Goal: Information Seeking & Learning: Check status

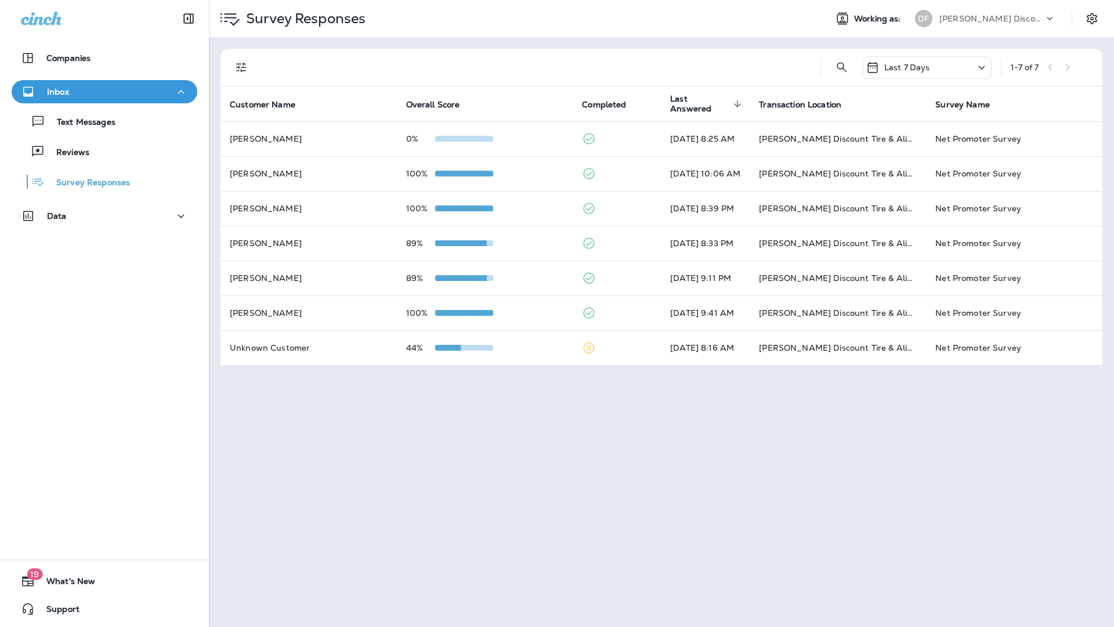
drag, startPoint x: 587, startPoint y: 212, endPoint x: 171, endPoint y: 467, distance: 487.8
click at [171, 467] on div "Companies Inbox Text Messages Reviews Survey Responses Data 19 What's New Suppo…" at bounding box center [104, 313] width 209 height 627
drag, startPoint x: 171, startPoint y: 467, endPoint x: 202, endPoint y: 465, distance: 30.9
click at [202, 465] on div "Companies Inbox Text Messages Reviews Survey Responses Data 19 What's New Suppo…" at bounding box center [104, 313] width 209 height 627
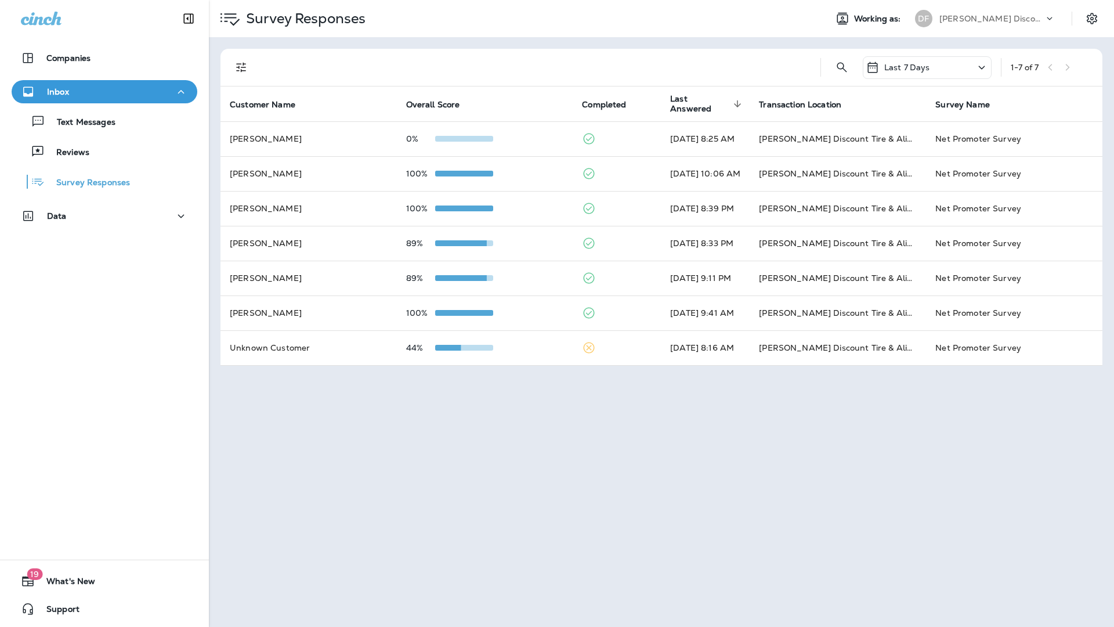
drag, startPoint x: 201, startPoint y: 465, endPoint x: 405, endPoint y: 552, distance: 221.6
click at [405, 552] on div "Survey Responses Working as: DF [PERSON_NAME] Discount Tire & Alignment Last 7 …" at bounding box center [661, 313] width 905 height 627
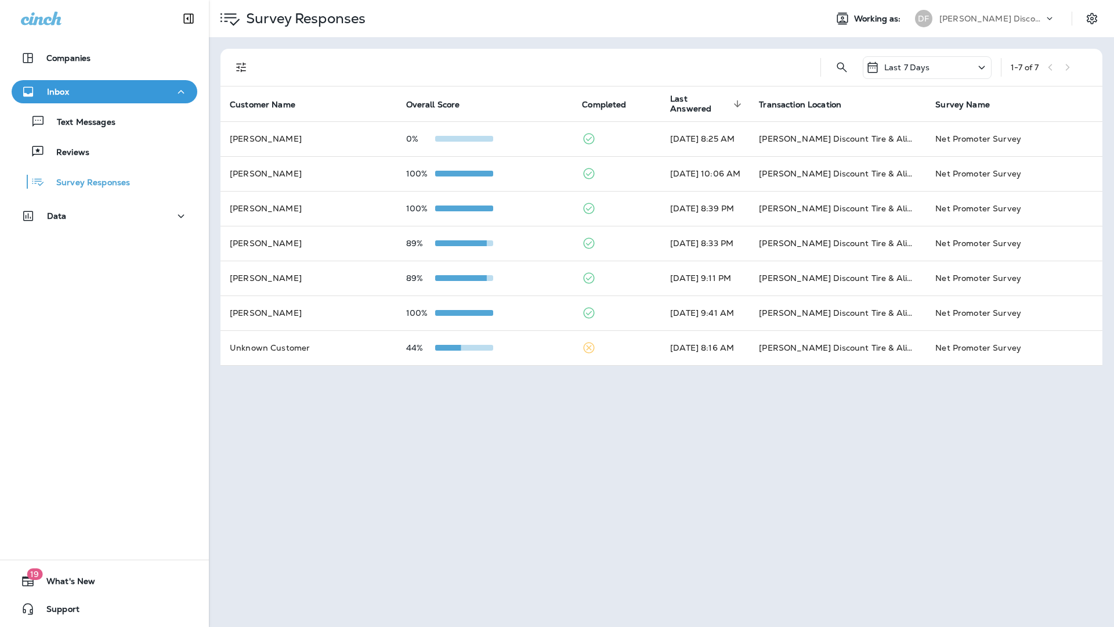
click at [405, 552] on div "Survey Responses Working as: DF [PERSON_NAME] Discount Tire & Alignment Last 7 …" at bounding box center [661, 313] width 905 height 627
click at [1111, 8] on div "Working as: DF [PERSON_NAME] Discount Tire & Alignment" at bounding box center [965, 18] width 297 height 23
click at [964, 49] on div "Last 7 Days 1 - 7 of 7" at bounding box center [664, 67] width 868 height 37
click at [182, 16] on icon "Collapse Sidebar" at bounding box center [189, 19] width 14 height 14
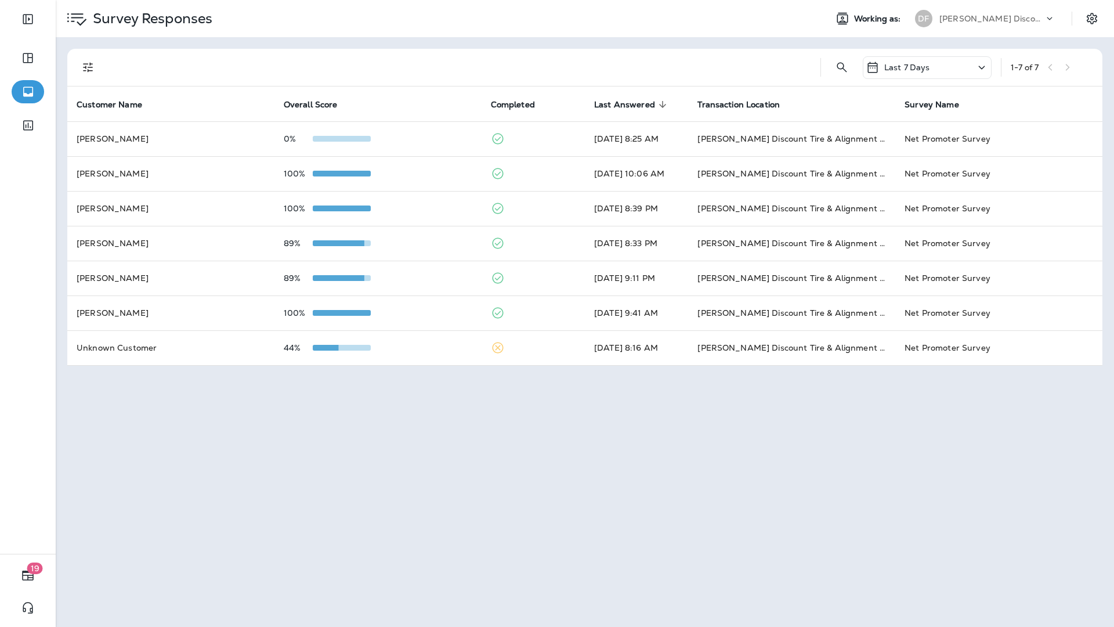
click at [306, 528] on div "Survey Responses Working as: DF [PERSON_NAME] Discount Tire & Alignment Last 7 …" at bounding box center [585, 313] width 1059 height 627
